Goal: Transaction & Acquisition: Purchase product/service

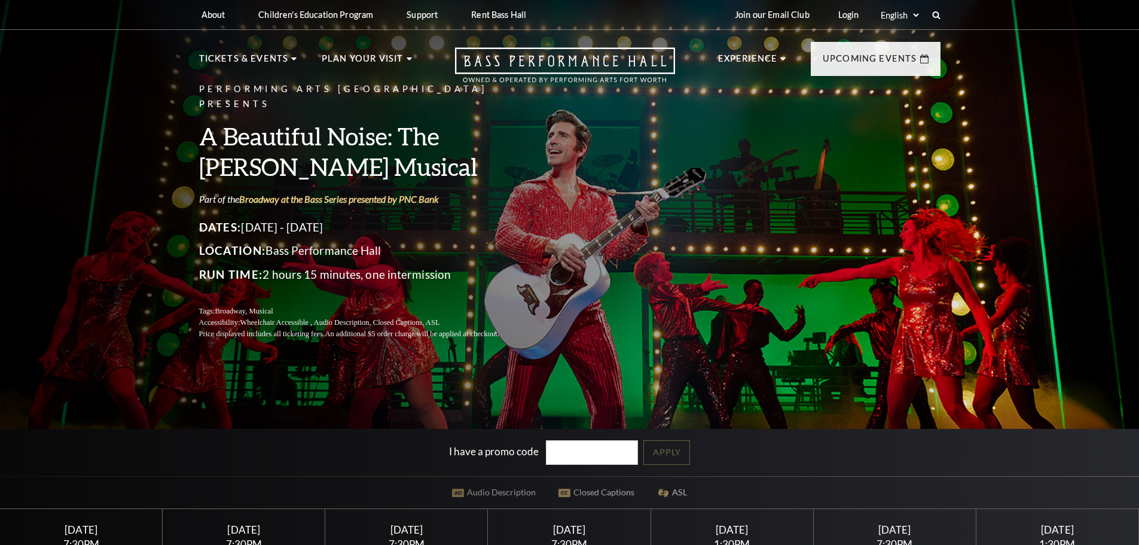
scroll to position [219, 0]
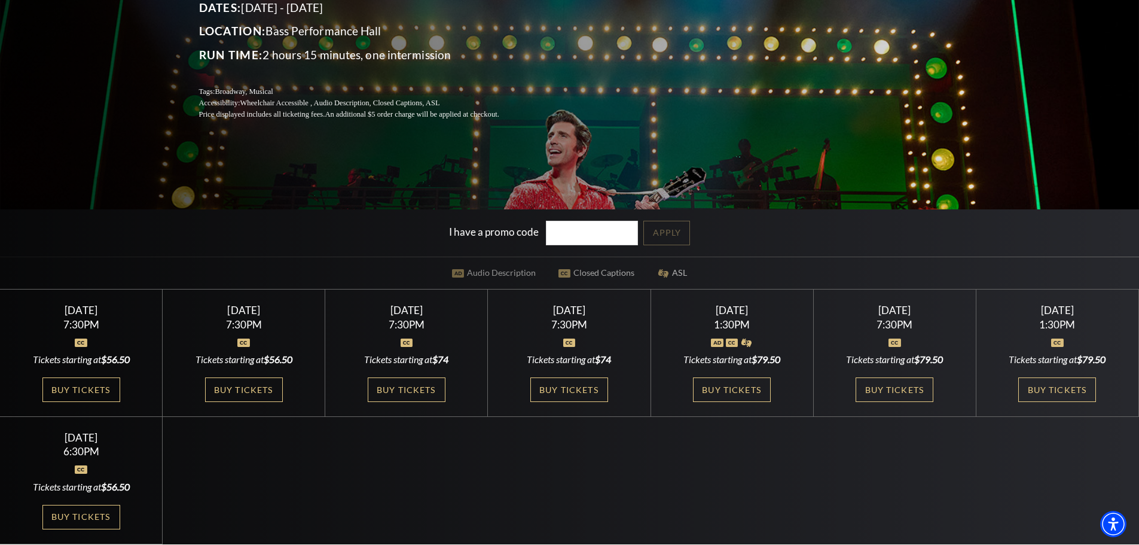
click at [1061, 317] on div "Sunday November 2 1:30PM Tickets starting at $79.50 Buy Tickets" at bounding box center [1057, 352] width 163 height 127
click at [1052, 389] on link "Buy Tickets" at bounding box center [1057, 389] width 78 height 25
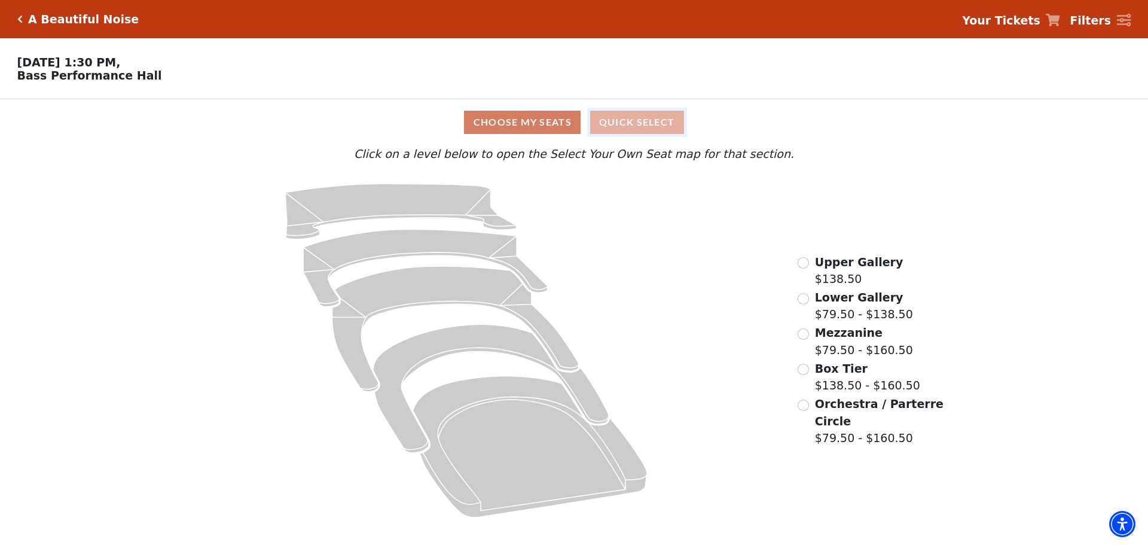
click at [638, 126] on button "Quick Select" at bounding box center [637, 122] width 94 height 23
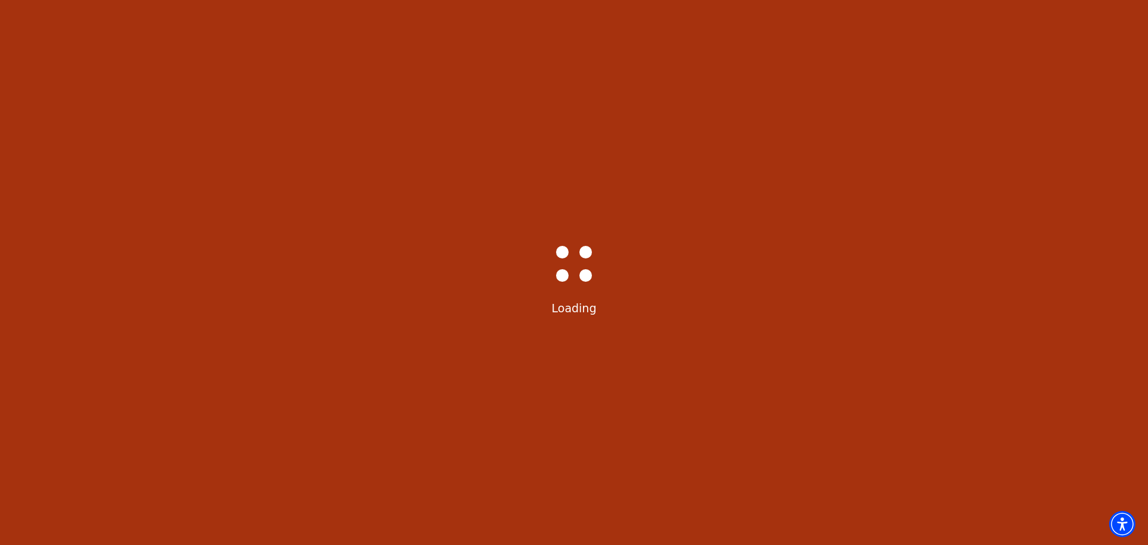
select select "6226"
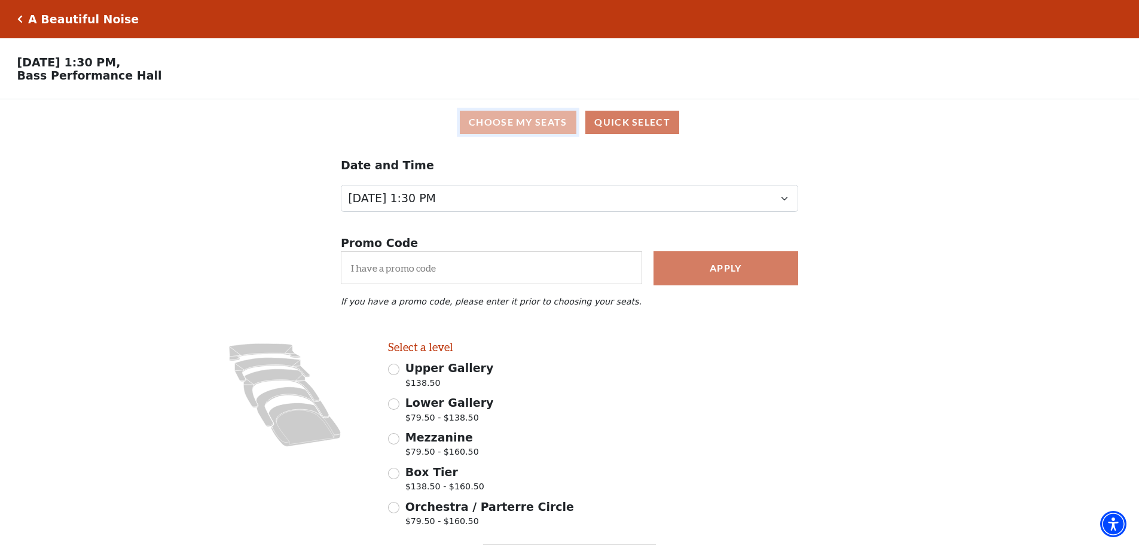
click at [504, 124] on button "Choose My Seats" at bounding box center [518, 122] width 117 height 23
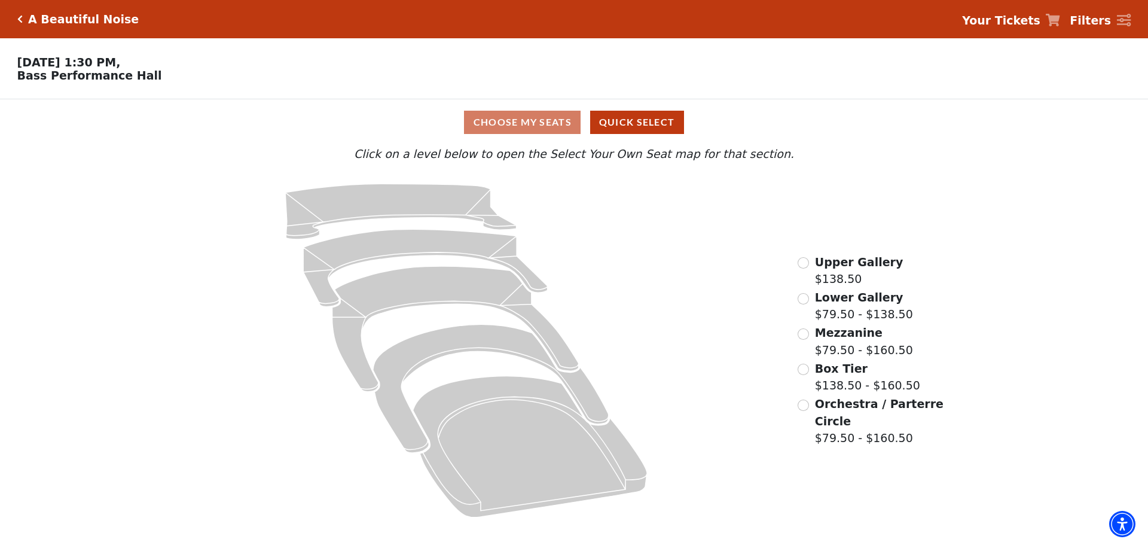
click at [840, 415] on span "Orchestra / Parterre Circle" at bounding box center [879, 412] width 129 height 30
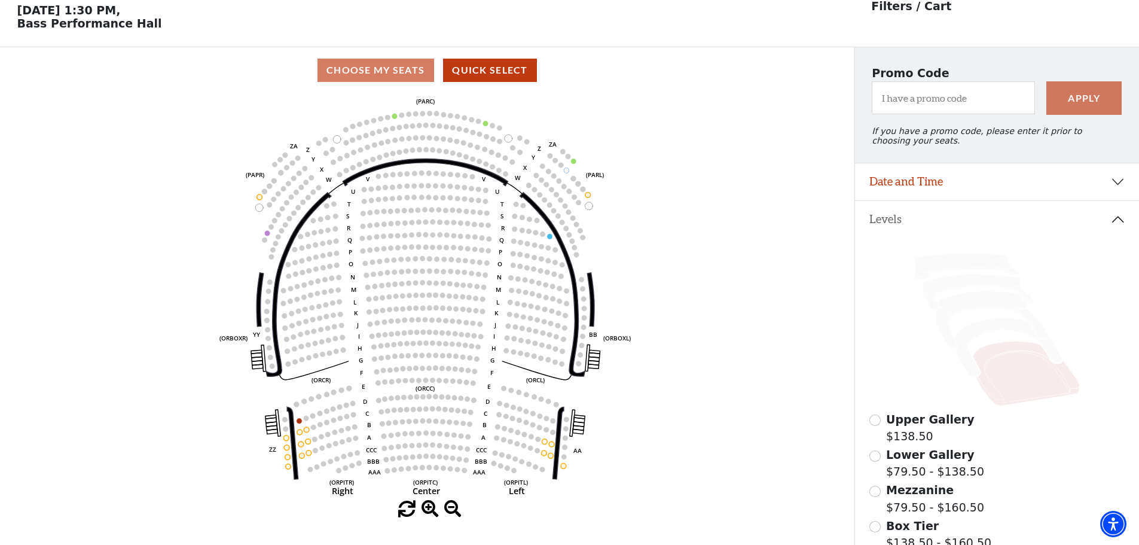
scroll to position [56, 0]
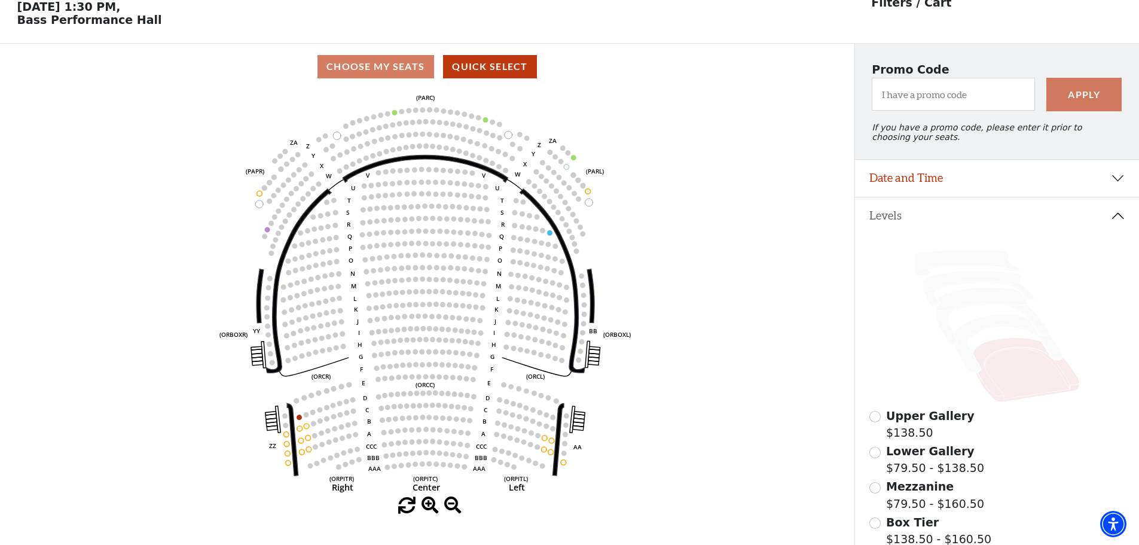
click at [430, 509] on span at bounding box center [429, 505] width 17 height 17
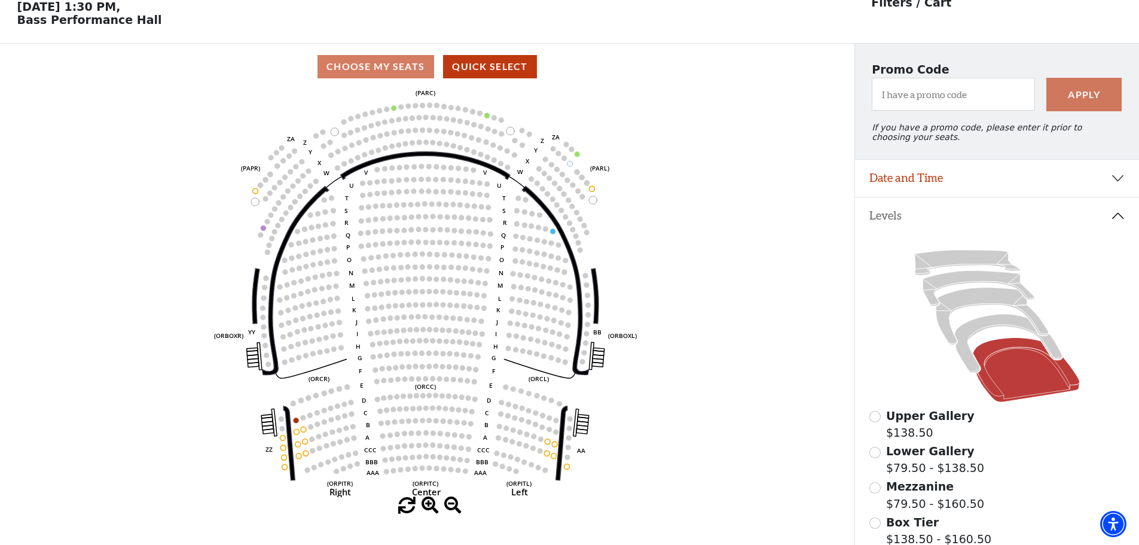
click at [430, 509] on span at bounding box center [429, 505] width 17 height 17
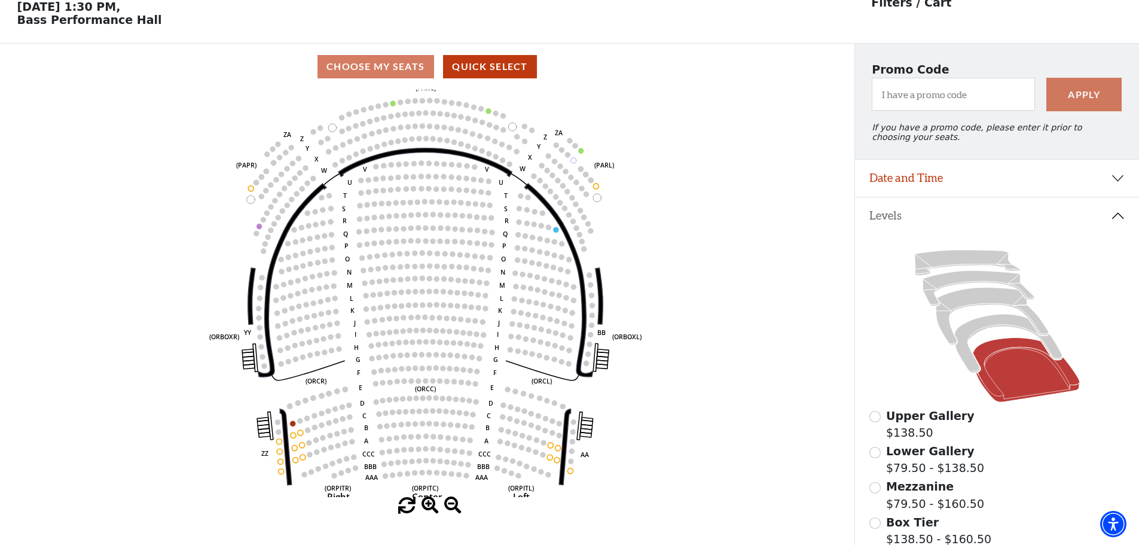
click at [430, 509] on span at bounding box center [429, 505] width 17 height 17
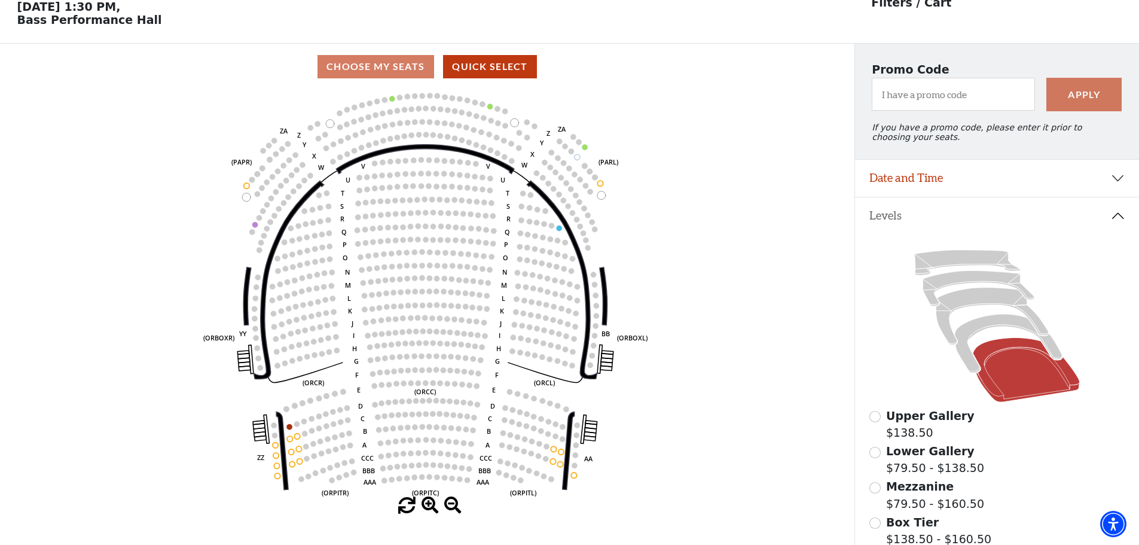
click at [430, 509] on span at bounding box center [429, 505] width 17 height 17
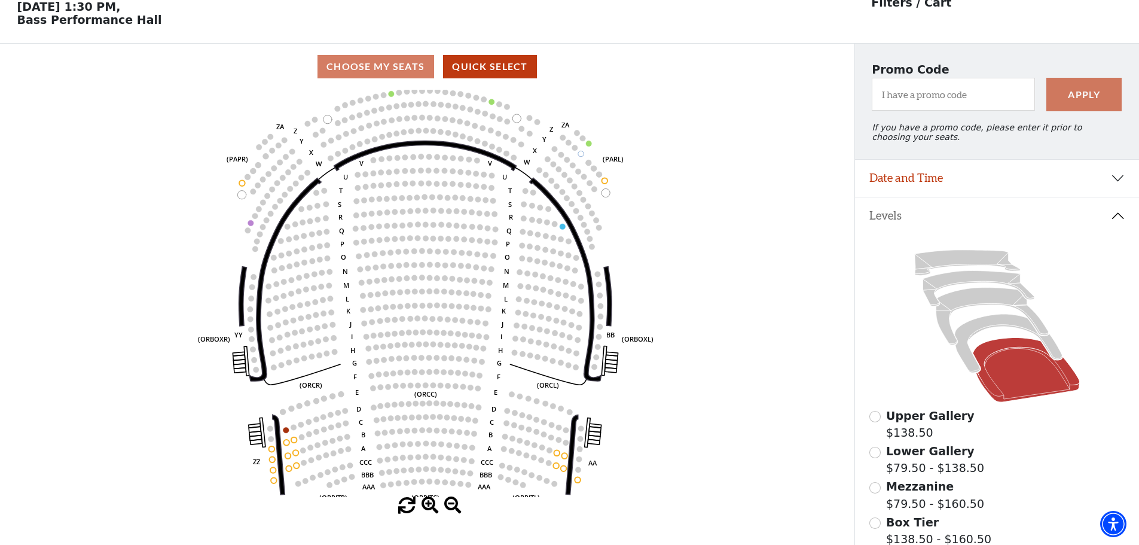
click at [430, 509] on span at bounding box center [429, 505] width 17 height 17
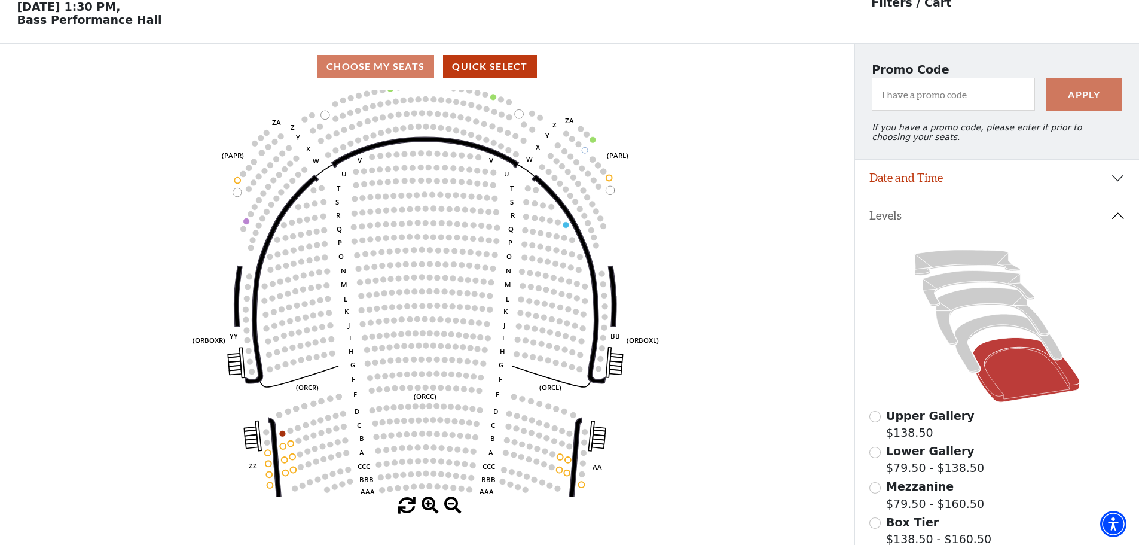
click at [430, 509] on span at bounding box center [429, 505] width 17 height 17
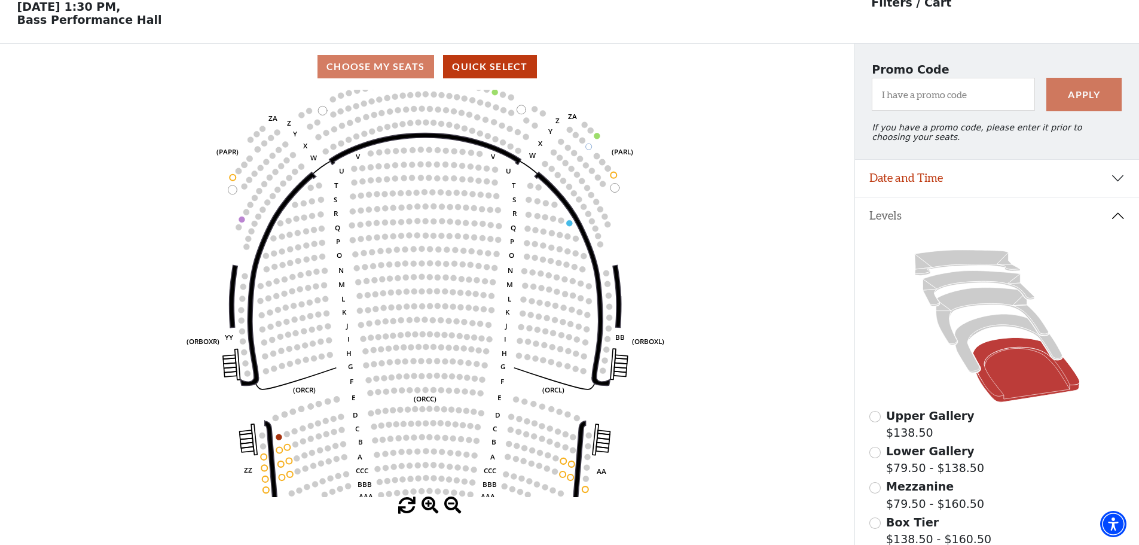
click at [430, 509] on span at bounding box center [429, 505] width 17 height 17
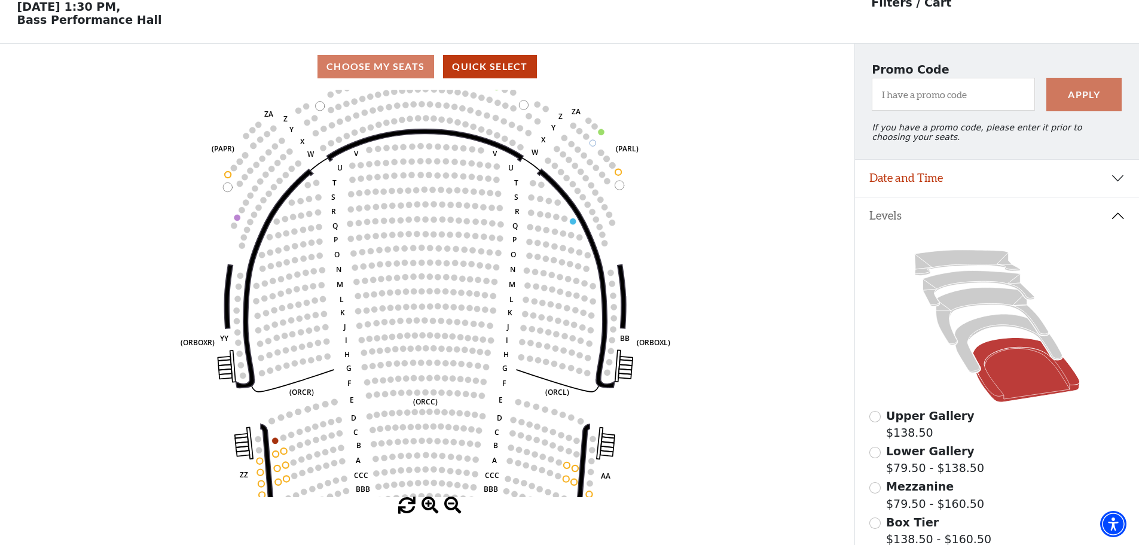
click at [430, 509] on span at bounding box center [429, 505] width 17 height 17
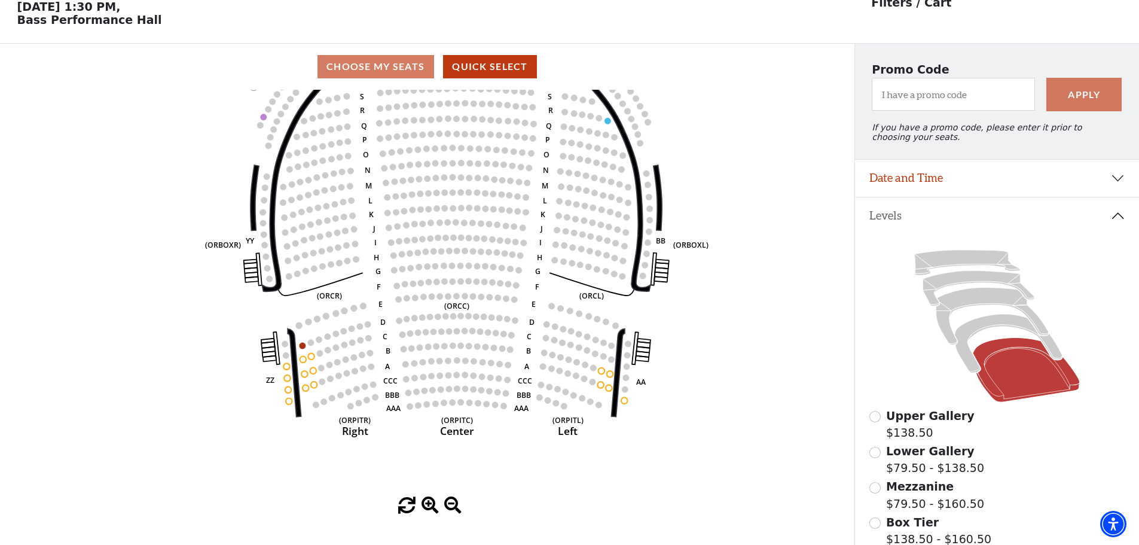
drag, startPoint x: 496, startPoint y: 323, endPoint x: 527, endPoint y: 224, distance: 103.4
click at [527, 224] on icon "Left (ORPITL) Right (ORPITR) Center (ORPITC) ZZ AA YY BB ZA ZA (ORCL) (ORCR) (O…" at bounding box center [426, 293] width 769 height 407
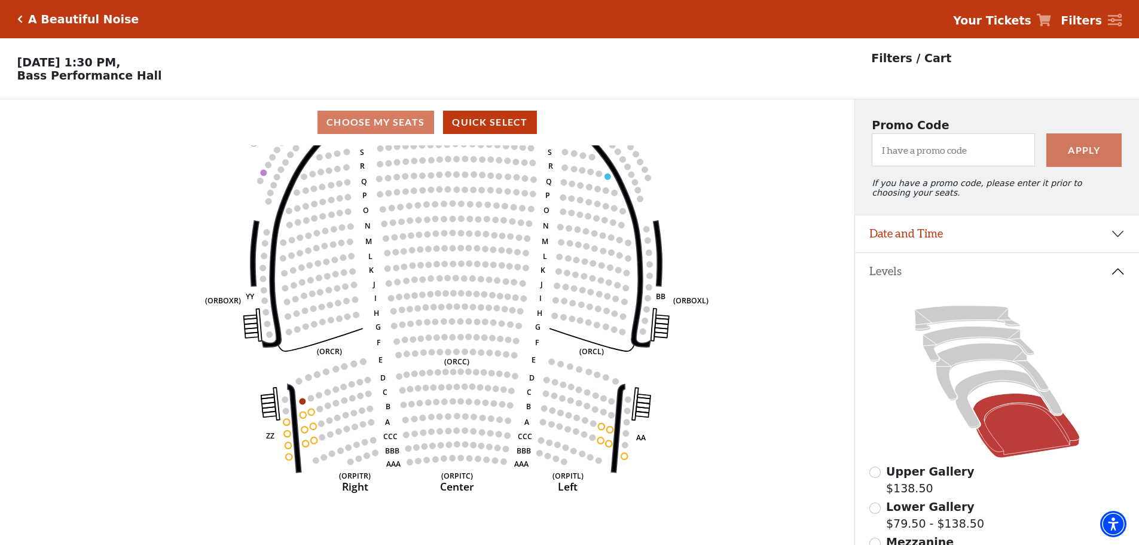
scroll to position [219, 0]
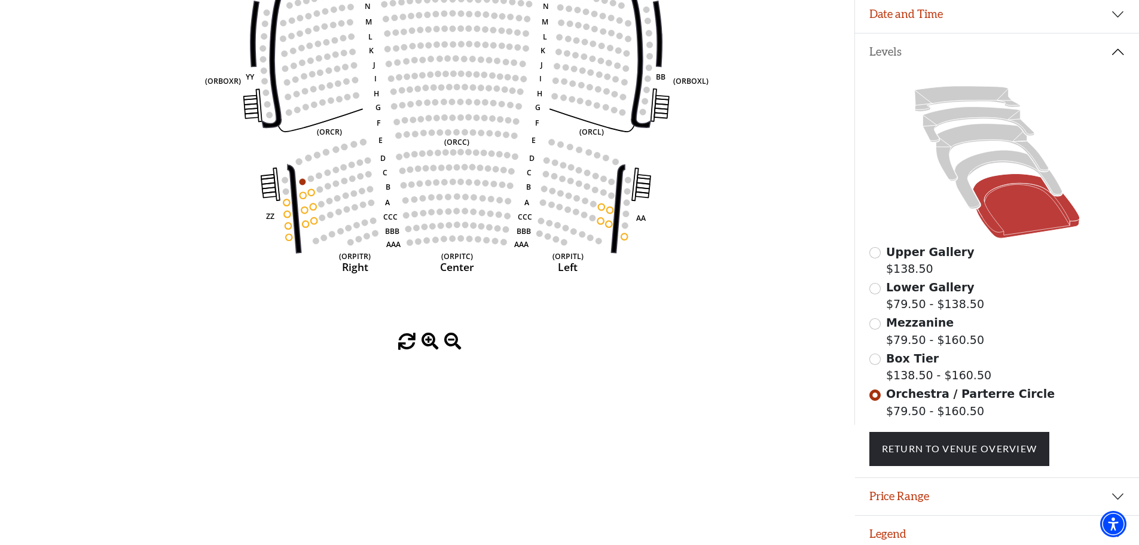
click at [892, 363] on span "Box Tier" at bounding box center [912, 357] width 53 height 13
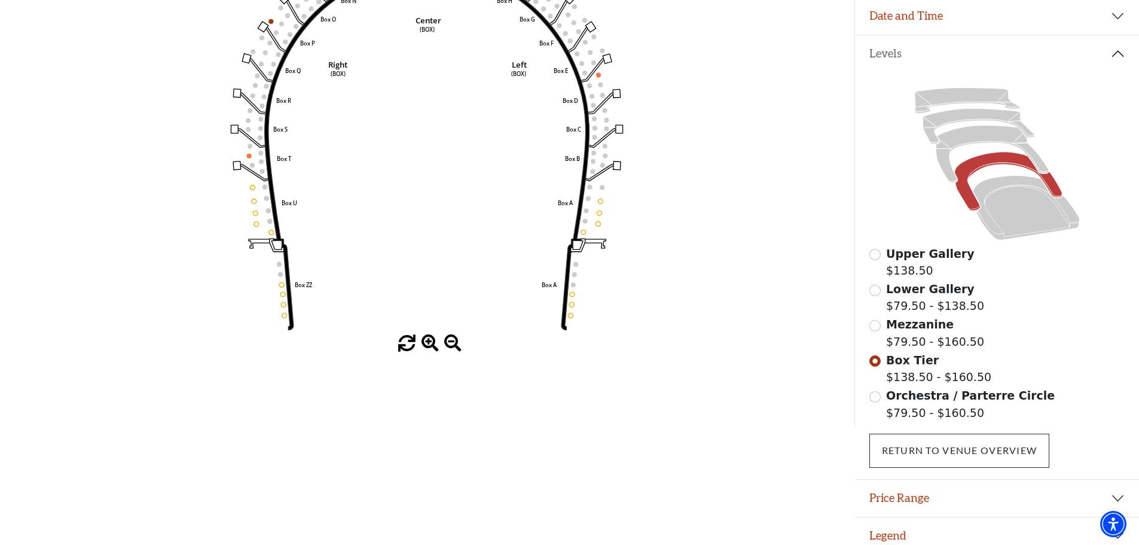
scroll to position [235, 0]
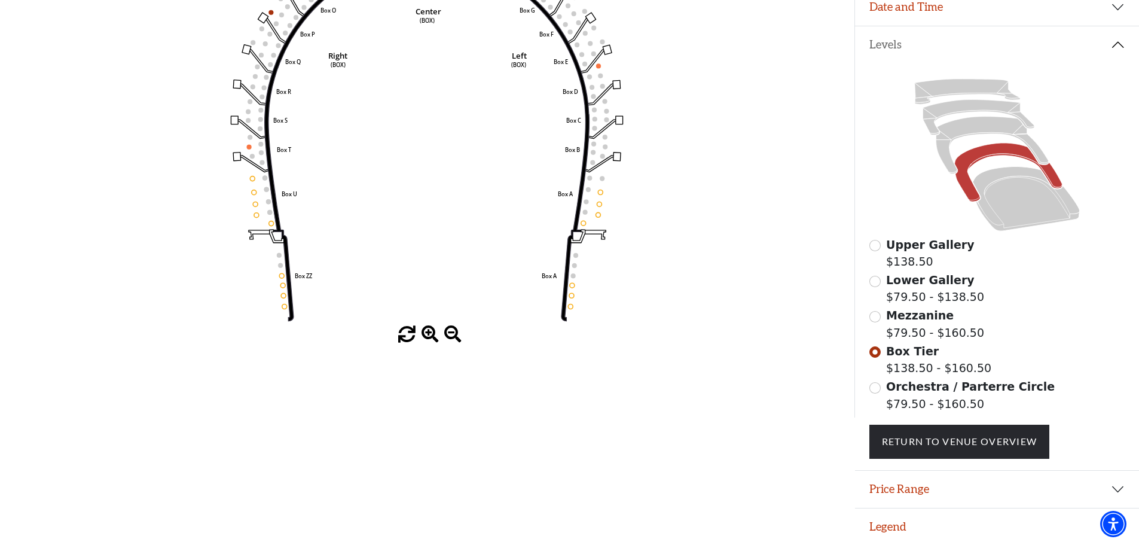
click at [922, 334] on label "Mezzanine $79.50 - $160.50" at bounding box center [935, 324] width 98 height 34
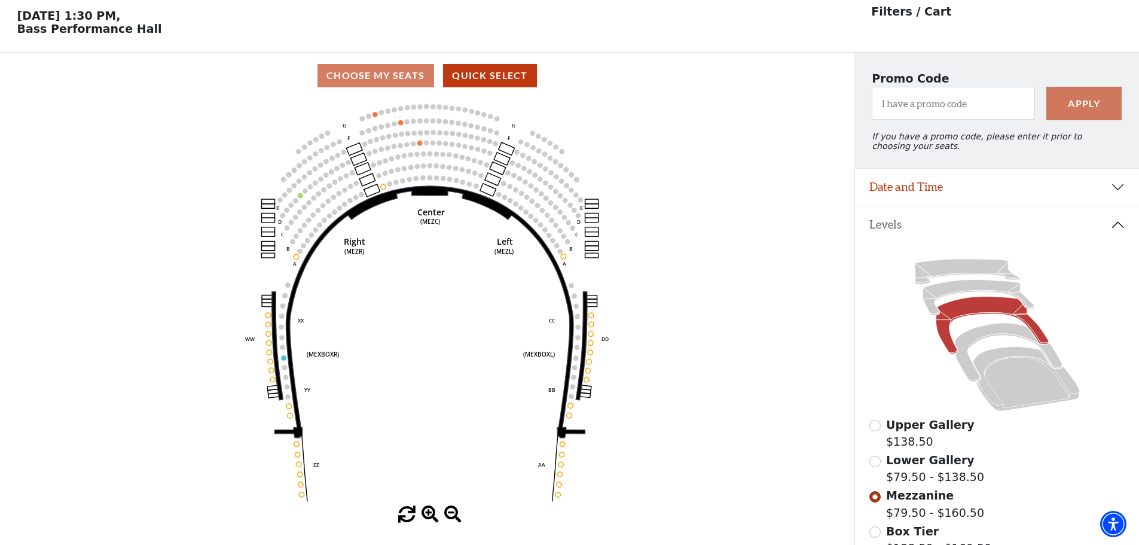
scroll to position [56, 0]
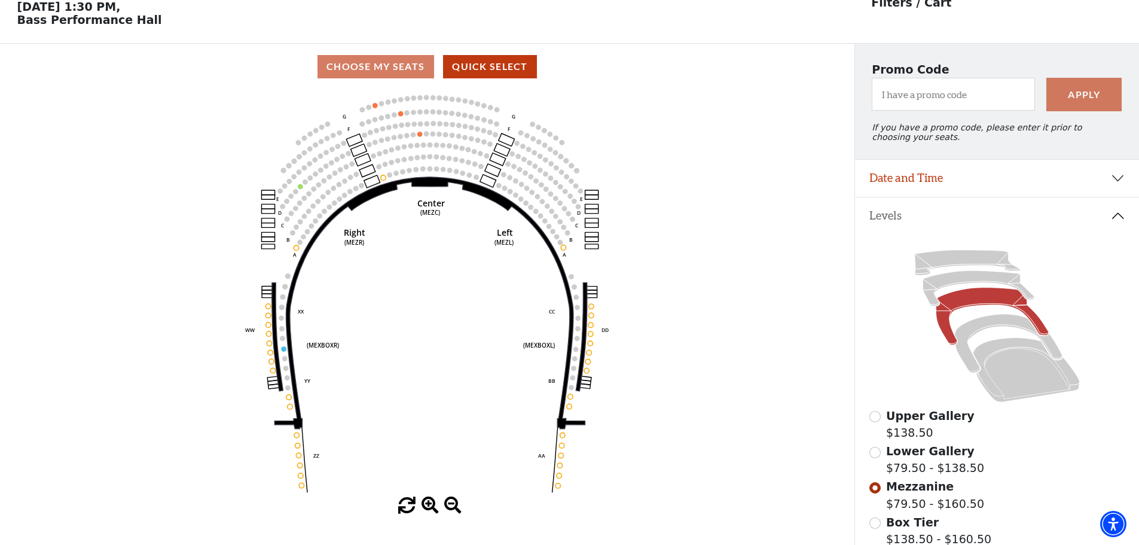
click at [927, 469] on label "Lower Gallery $79.50 - $138.50" at bounding box center [935, 459] width 98 height 34
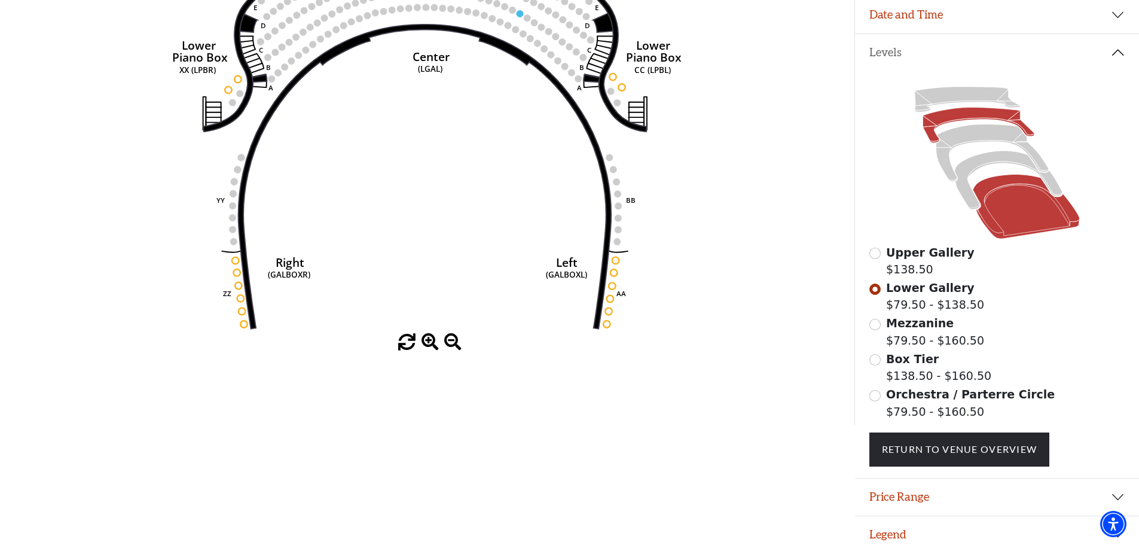
scroll to position [219, 0]
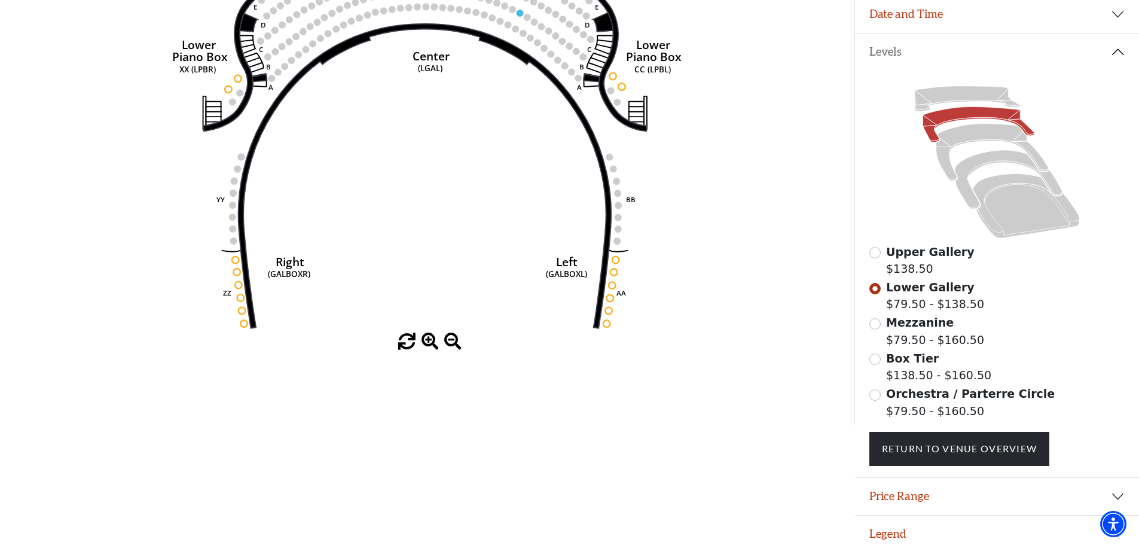
click at [916, 381] on label "Box Tier $138.50 - $160.50" at bounding box center [938, 367] width 105 height 34
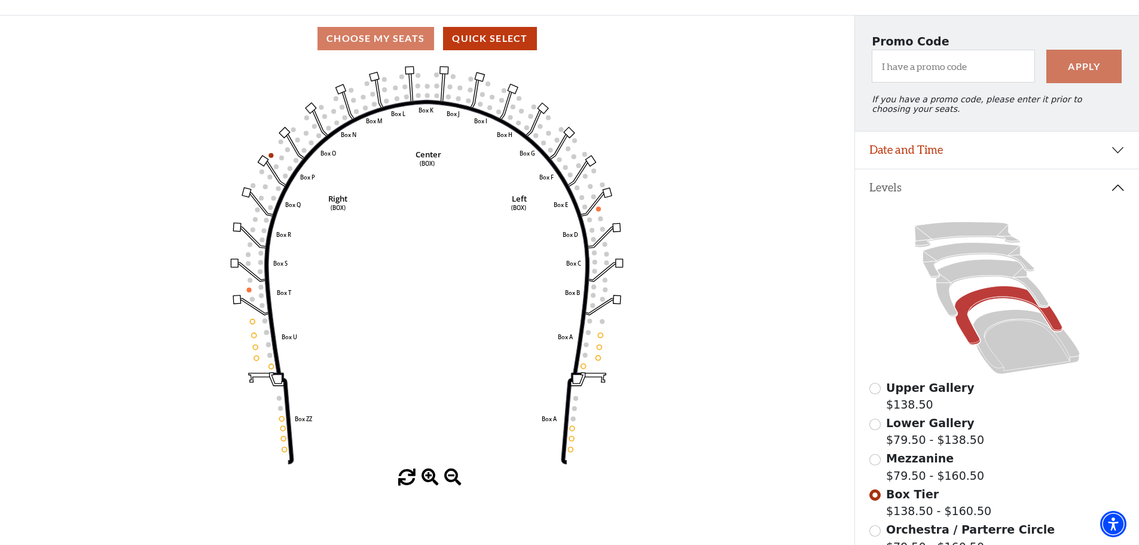
scroll to position [235, 0]
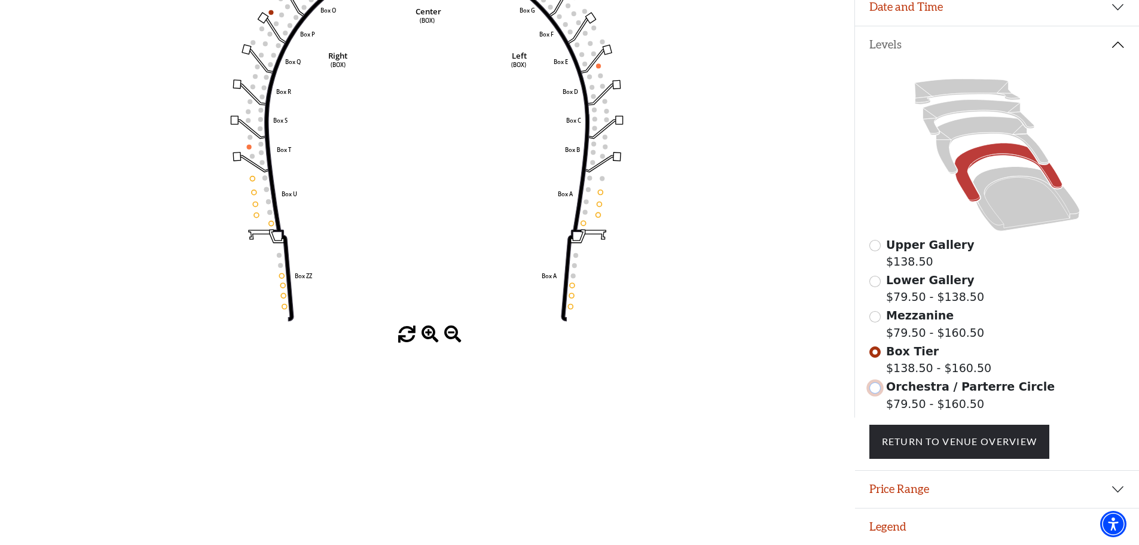
click at [877, 389] on input "Orchestra / Parterre Circle$79.50 - $160.50\a" at bounding box center [874, 387] width 11 height 11
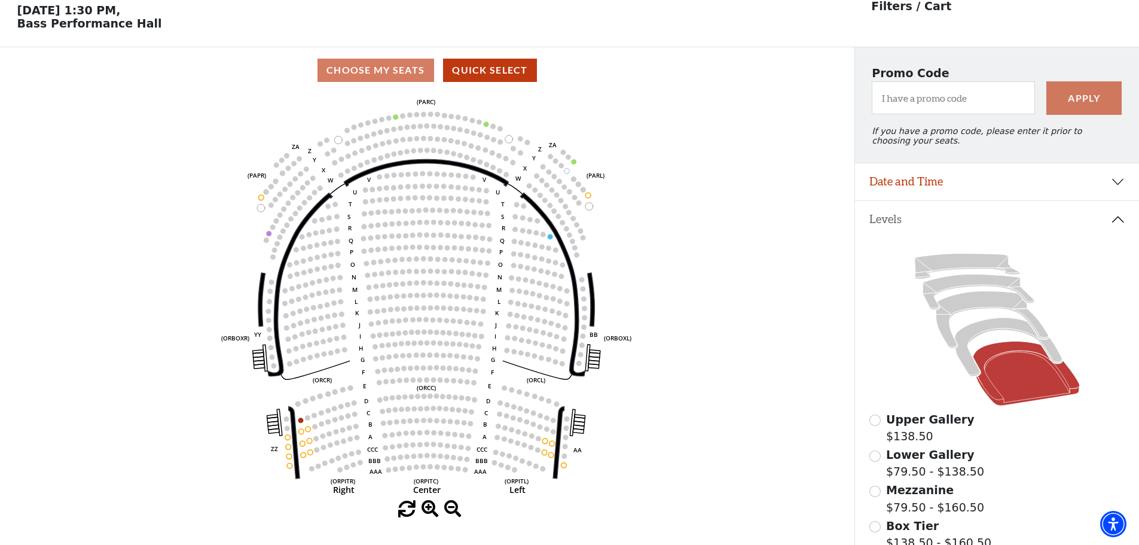
scroll to position [56, 0]
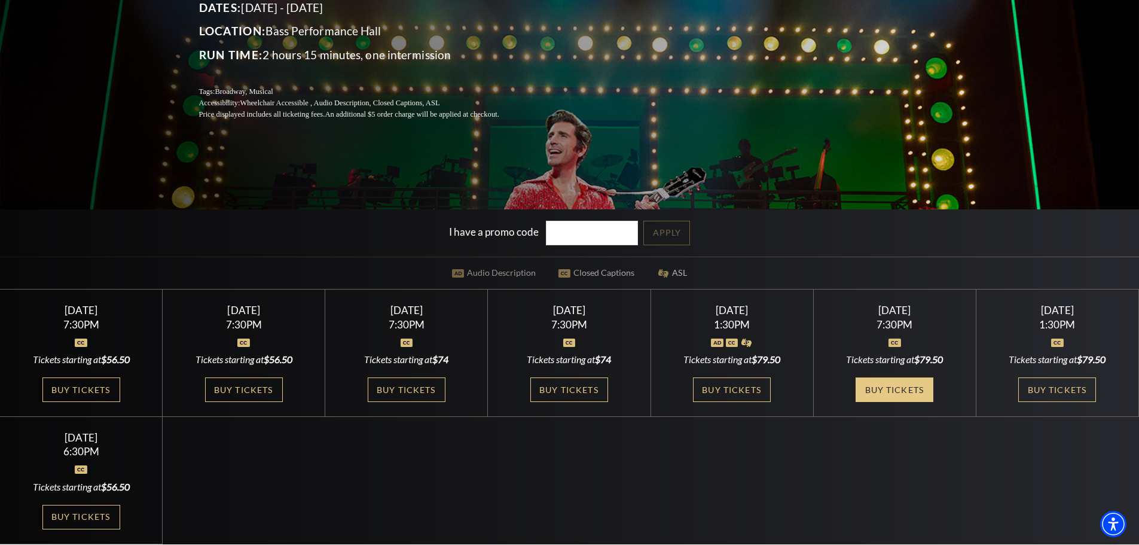
click at [915, 389] on link "Buy Tickets" at bounding box center [894, 389] width 78 height 25
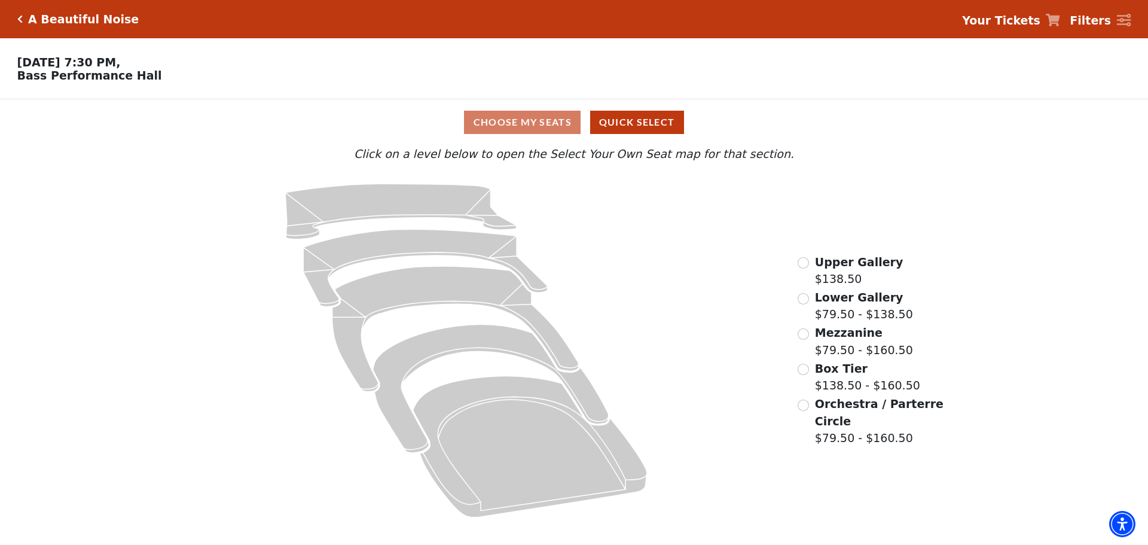
click at [825, 415] on span "Orchestra / Parterre Circle" at bounding box center [879, 412] width 129 height 30
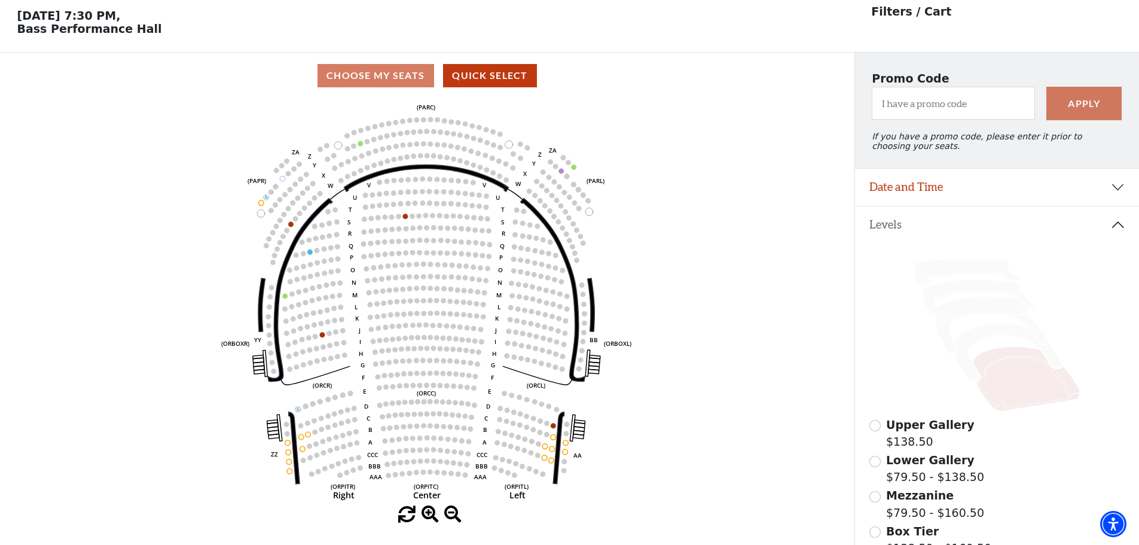
scroll to position [56, 0]
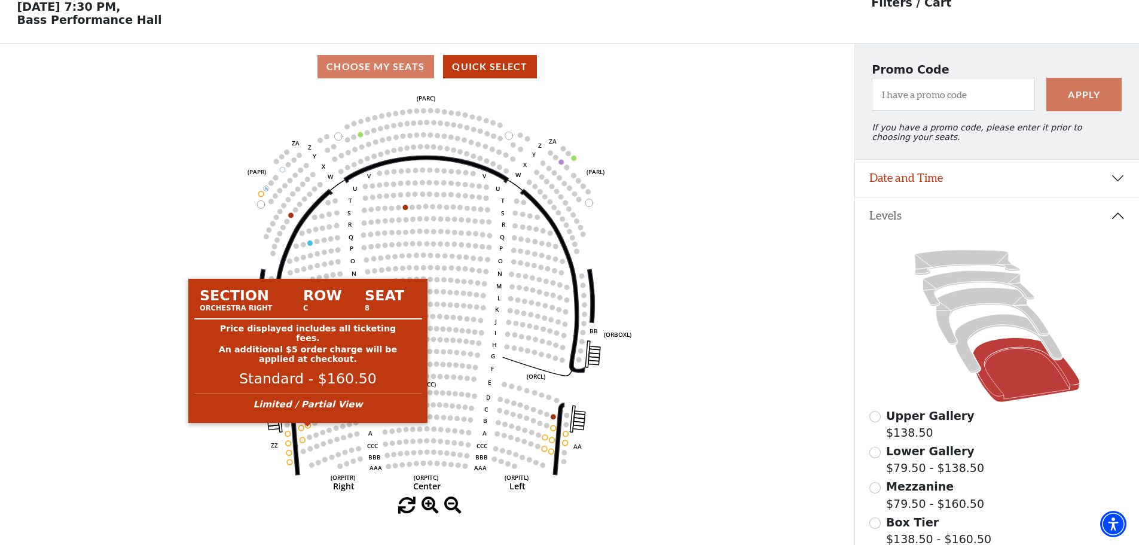
click at [308, 428] on circle at bounding box center [307, 425] width 5 height 5
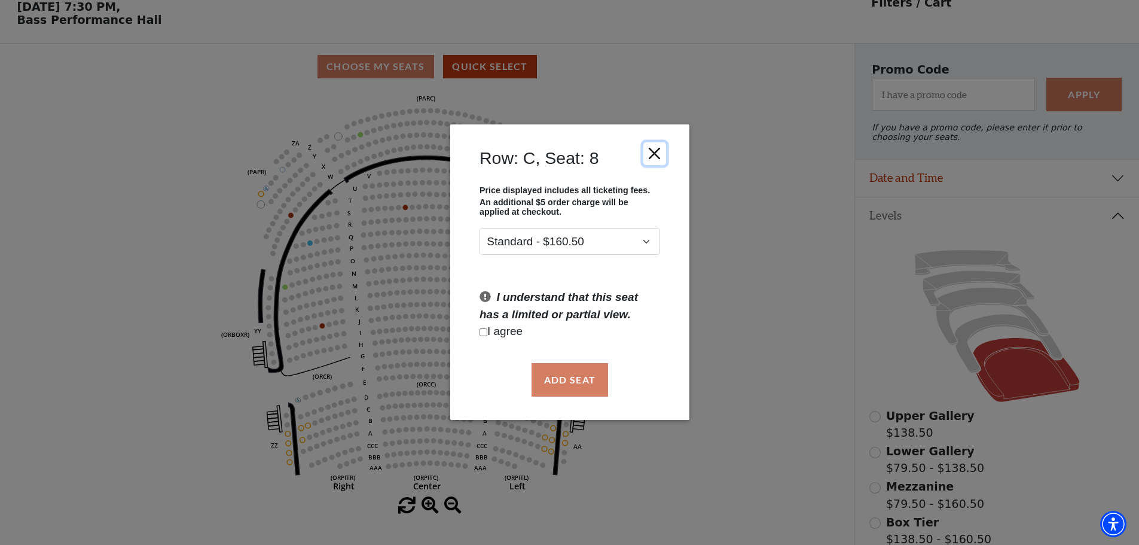
click at [651, 156] on button "Close" at bounding box center [654, 153] width 23 height 23
